Goal: Transaction & Acquisition: Purchase product/service

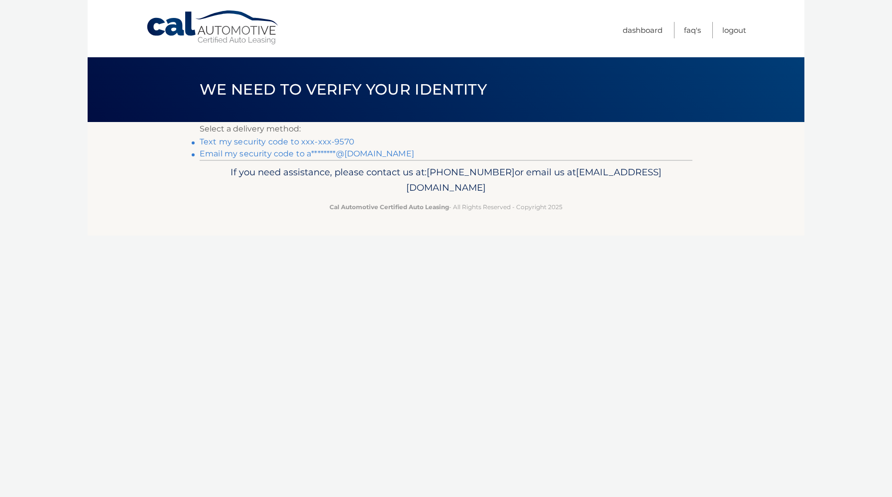
click at [326, 145] on link "Text my security code to xxx-xxx-9570" at bounding box center [277, 141] width 155 height 9
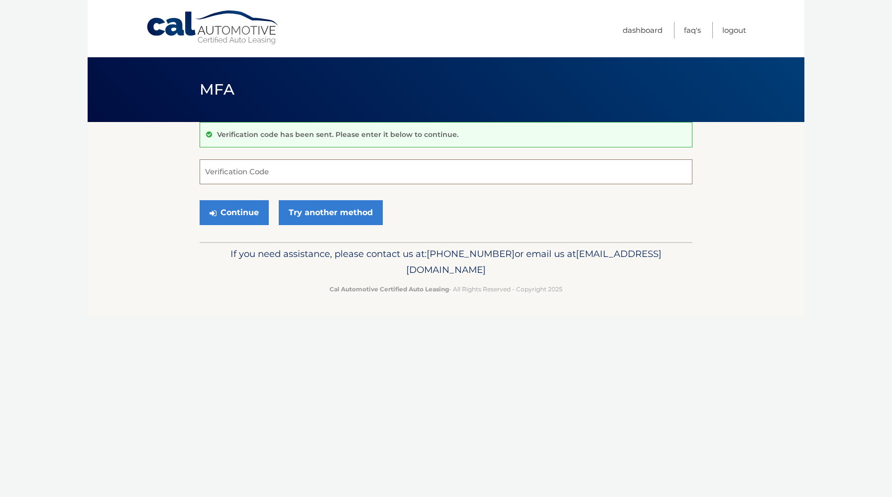
click at [294, 178] on input "Verification Code" at bounding box center [446, 171] width 493 height 25
type input "326786"
click at [200, 200] on button "Continue" at bounding box center [234, 212] width 69 height 25
click at [253, 208] on button "Continue" at bounding box center [234, 212] width 69 height 25
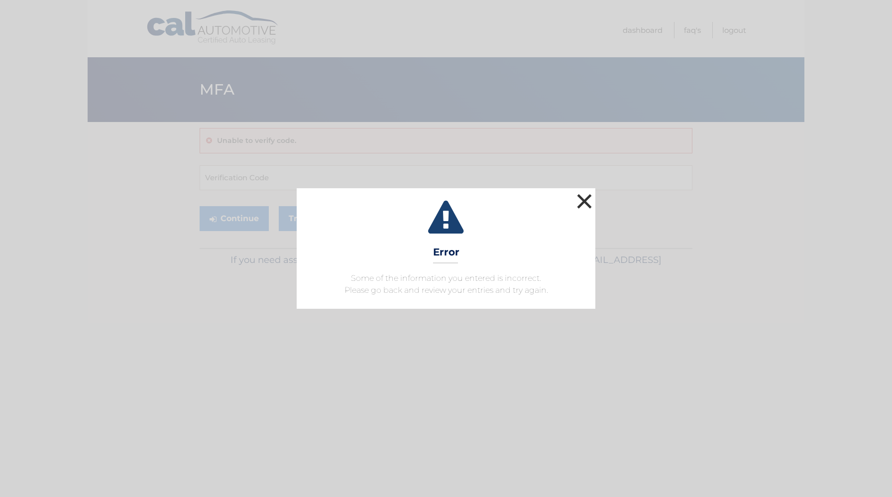
click at [588, 201] on button "×" at bounding box center [585, 201] width 20 height 20
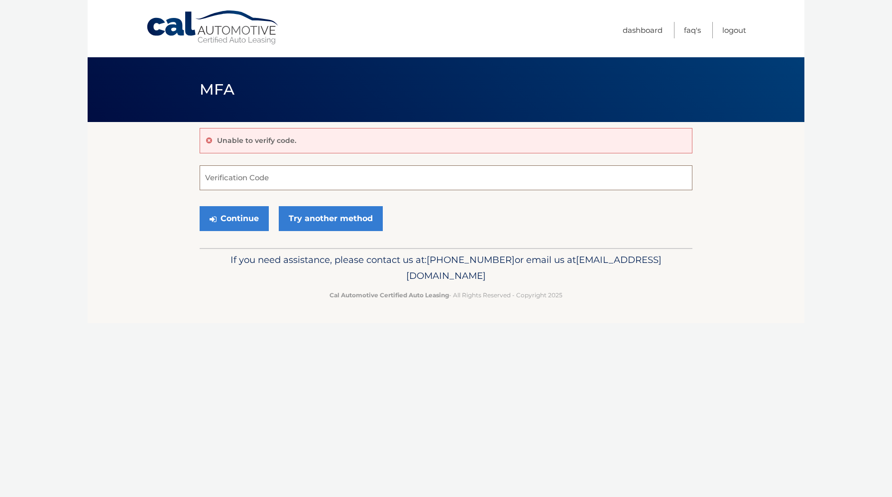
click at [327, 180] on input "Verification Code" at bounding box center [446, 177] width 493 height 25
type input "326786"
click at [230, 217] on button "Continue" at bounding box center [234, 218] width 69 height 25
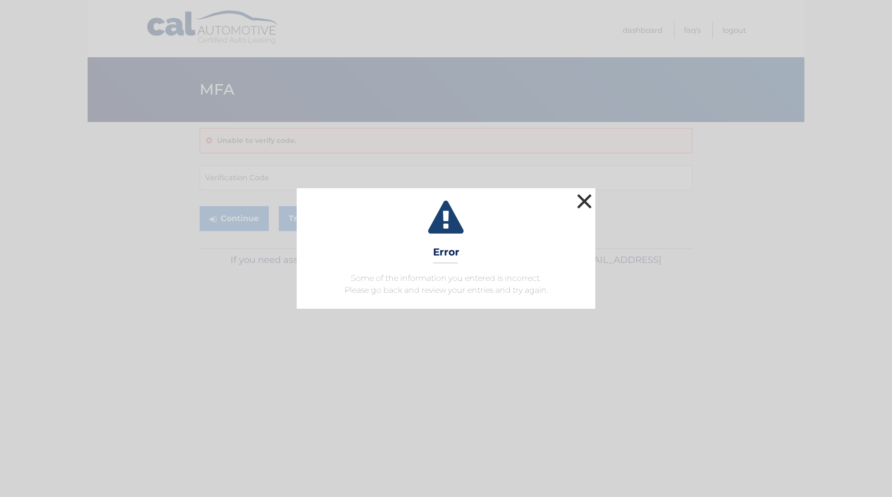
click at [584, 204] on button "×" at bounding box center [585, 201] width 20 height 20
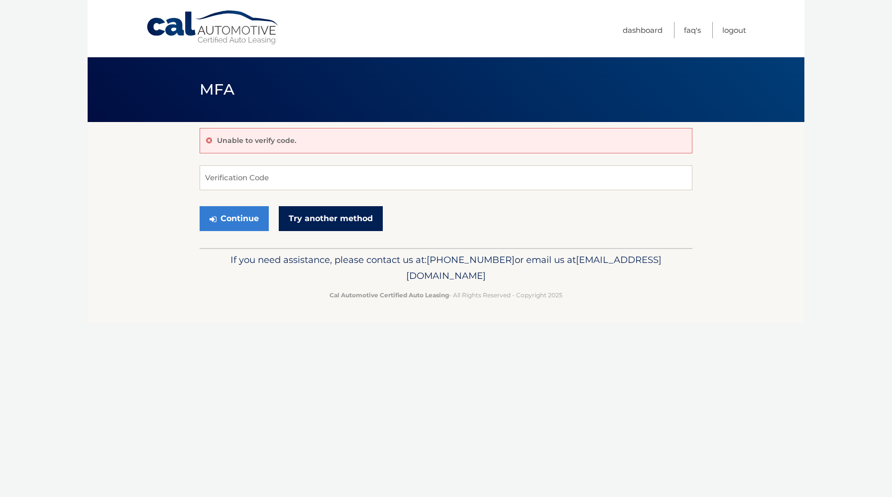
click at [323, 218] on link "Try another method" at bounding box center [331, 218] width 104 height 25
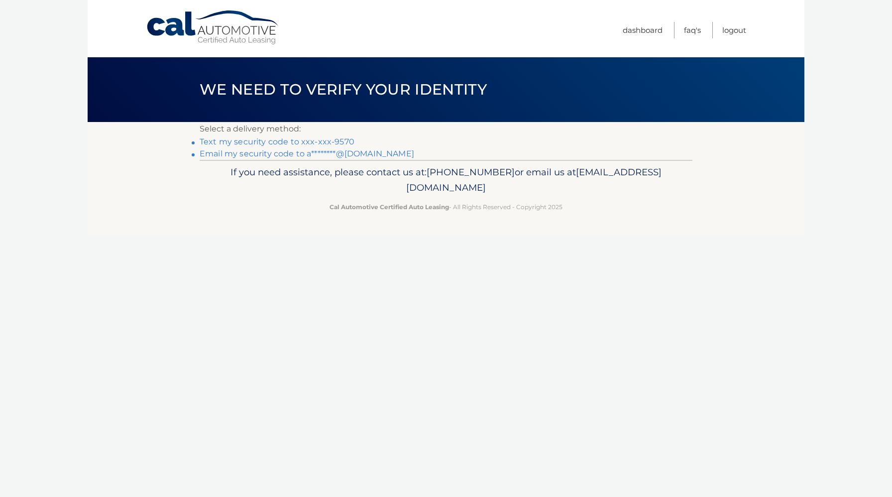
click at [313, 144] on link "Text my security code to xxx-xxx-9570" at bounding box center [277, 141] width 155 height 9
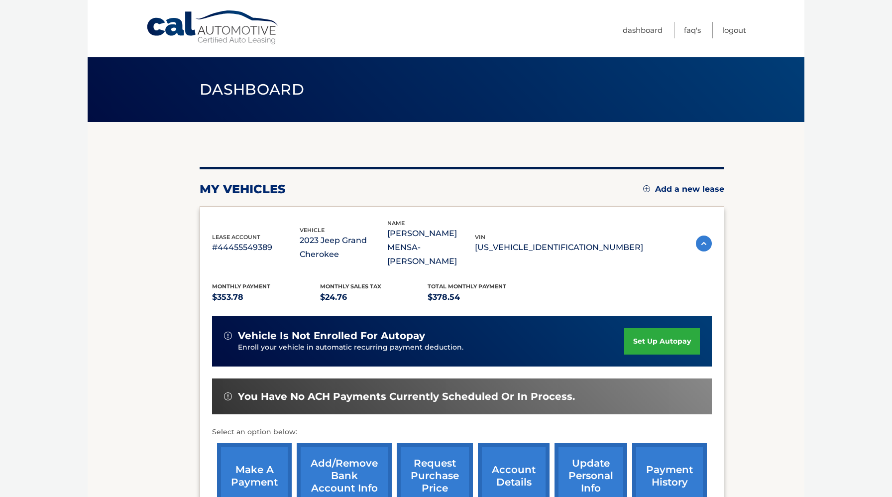
scroll to position [120, 0]
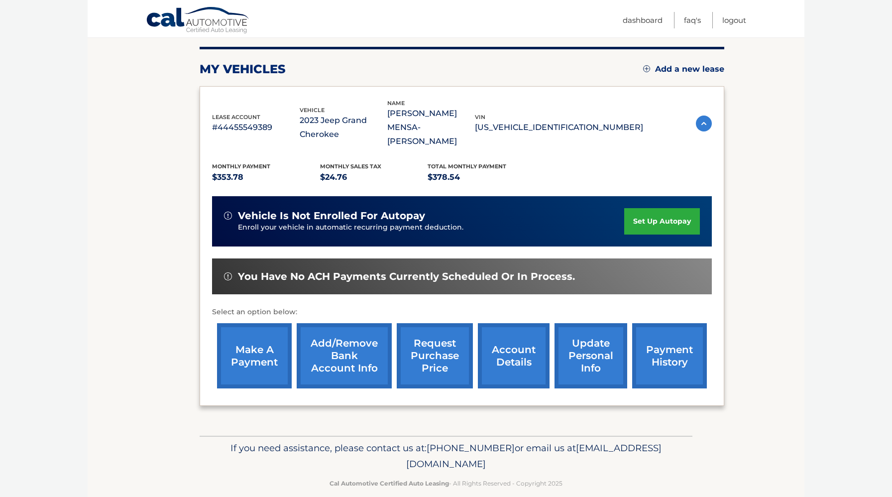
click at [257, 341] on link "make a payment" at bounding box center [254, 355] width 75 height 65
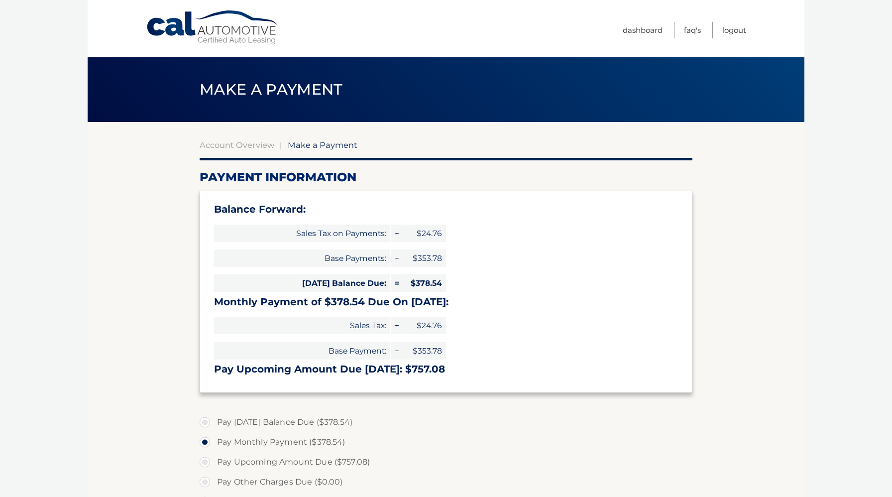
select select "YWUyYzI5ZmEtMTRlOS00ZjZiLTgwNTUtYzlkNDFjNmIyMjk0"
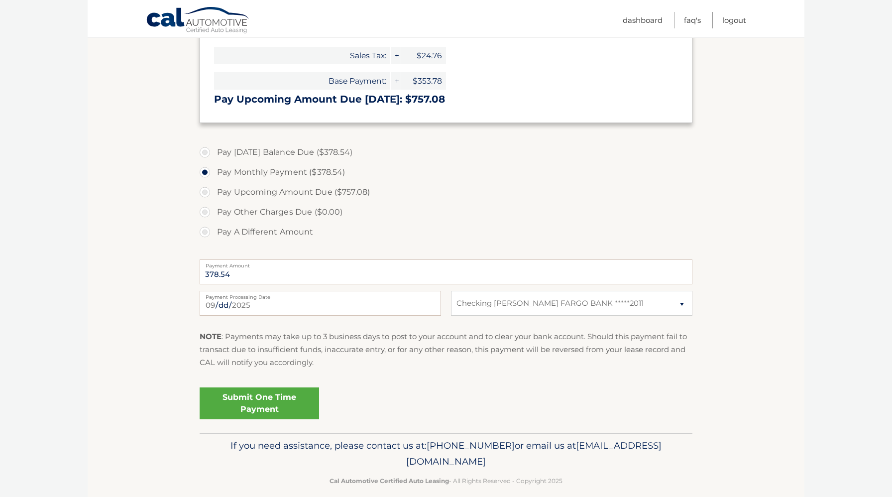
scroll to position [282, 0]
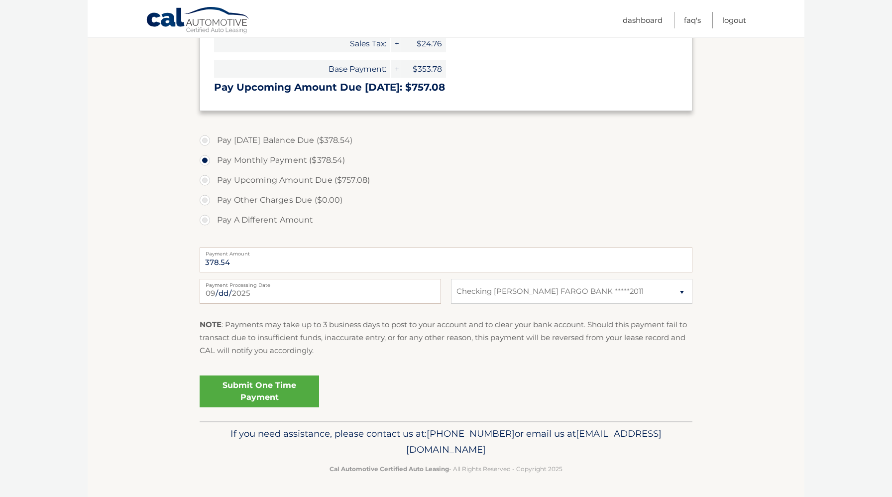
click at [277, 385] on link "Submit One Time Payment" at bounding box center [260, 391] width 120 height 32
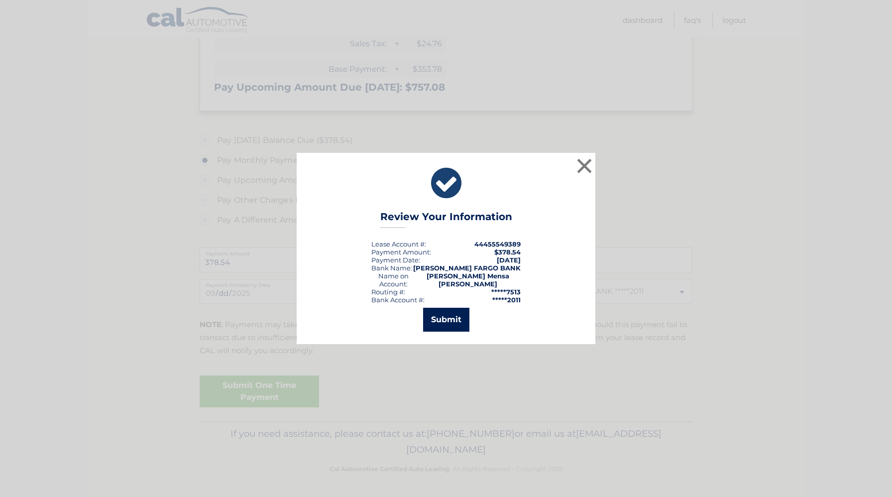
click at [425, 318] on button "Submit" at bounding box center [446, 320] width 46 height 24
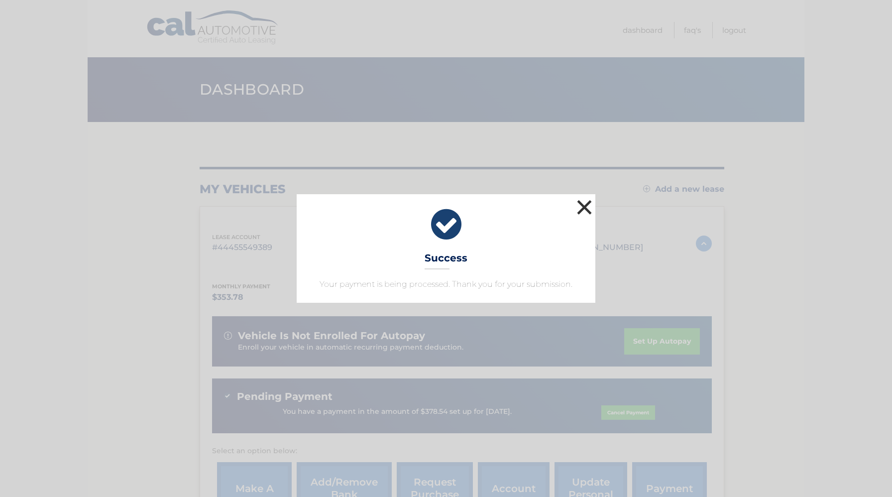
click at [585, 206] on button "×" at bounding box center [585, 207] width 20 height 20
